Goal: Find contact information: Obtain details needed to contact an individual or organization

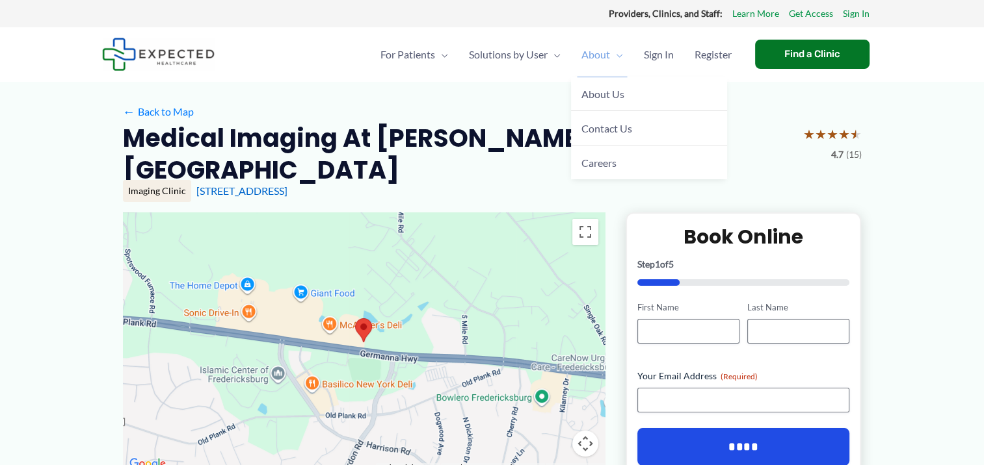
click at [598, 46] on span "About" at bounding box center [595, 55] width 29 height 46
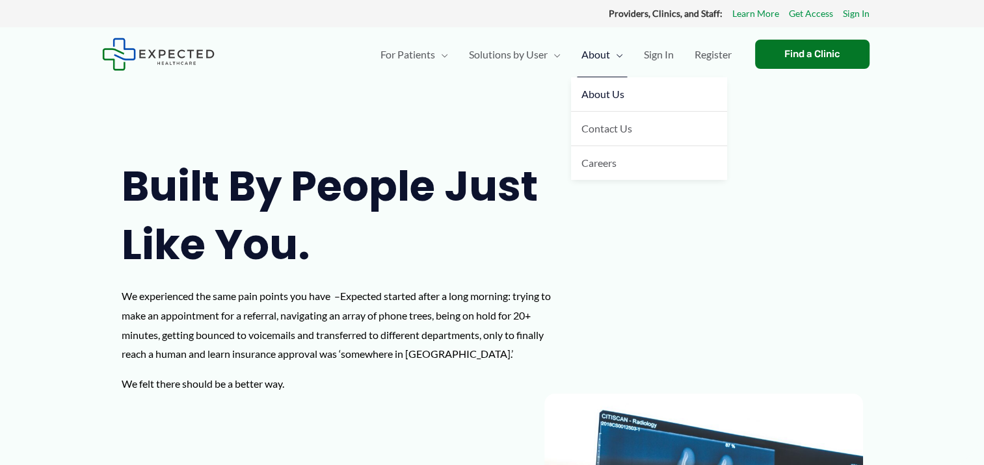
click at [581, 52] on span "About" at bounding box center [595, 55] width 29 height 46
click at [598, 127] on span "Contact Us" at bounding box center [606, 128] width 51 height 12
